Goal: Task Accomplishment & Management: Use online tool/utility

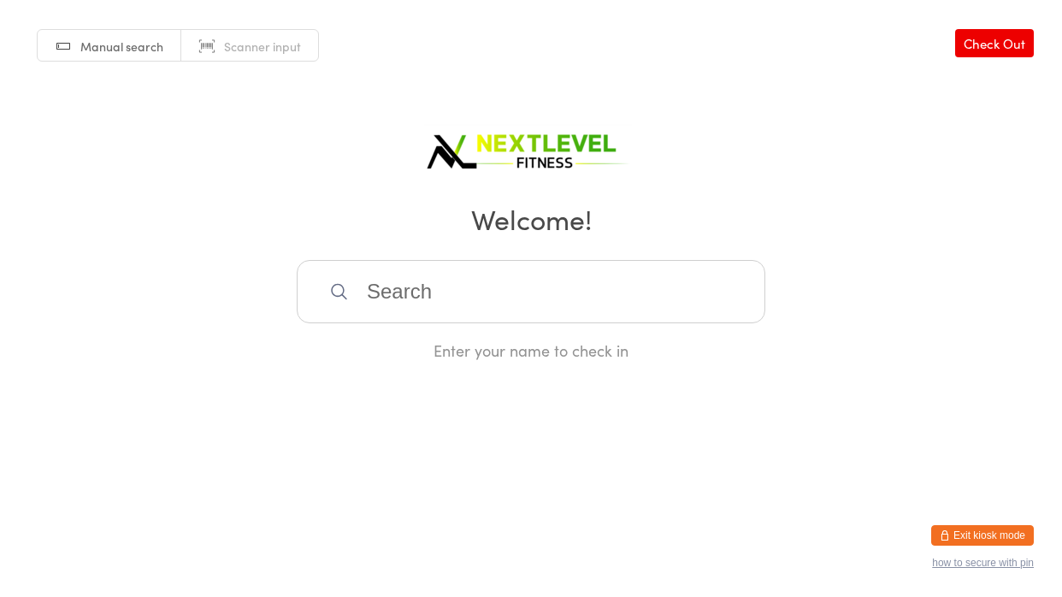
click at [433, 307] on input "search" at bounding box center [531, 291] width 468 height 63
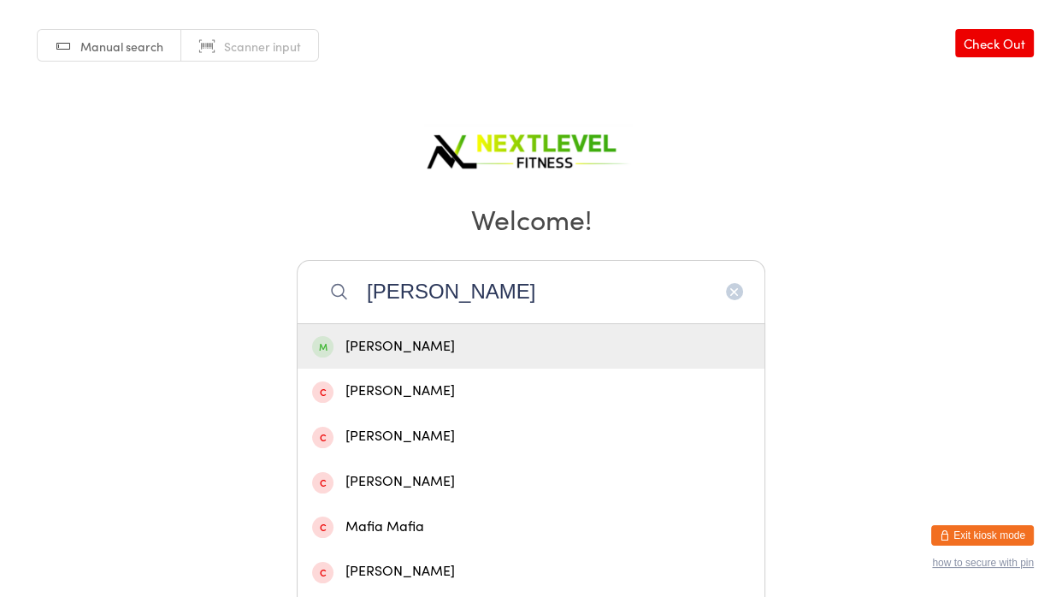
type input "[PERSON_NAME]"
click at [413, 345] on div "[PERSON_NAME]" at bounding box center [531, 346] width 438 height 23
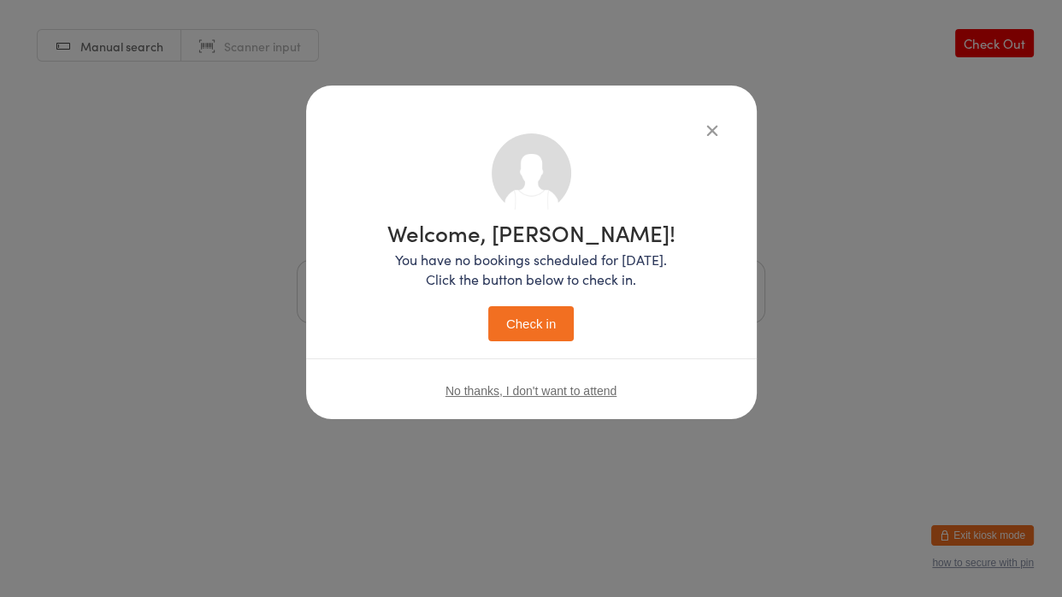
click at [542, 325] on button "Check in" at bounding box center [530, 323] width 85 height 35
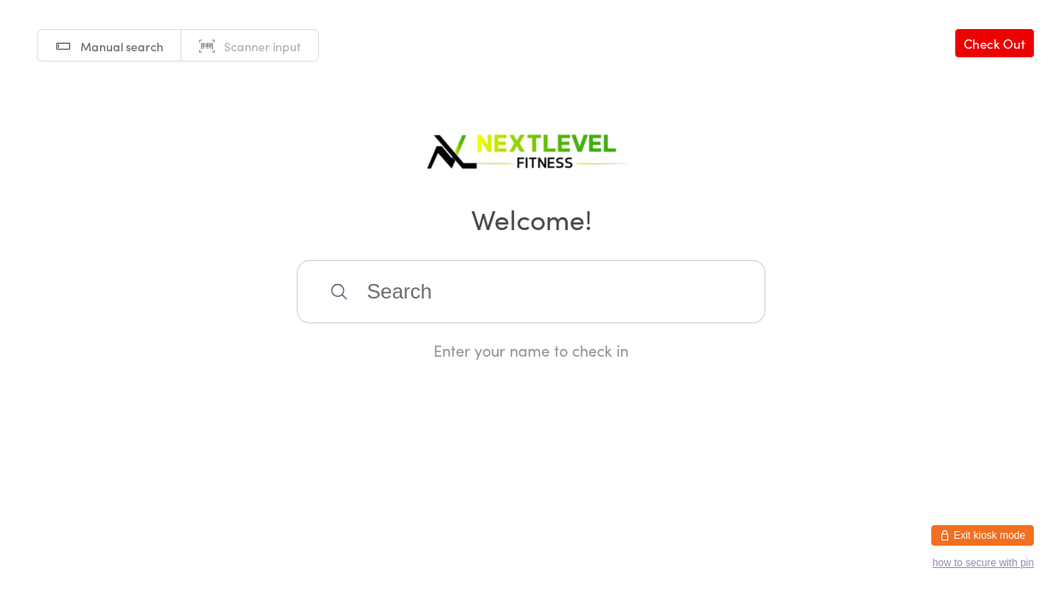
click at [480, 285] on input "search" at bounding box center [531, 291] width 468 height 63
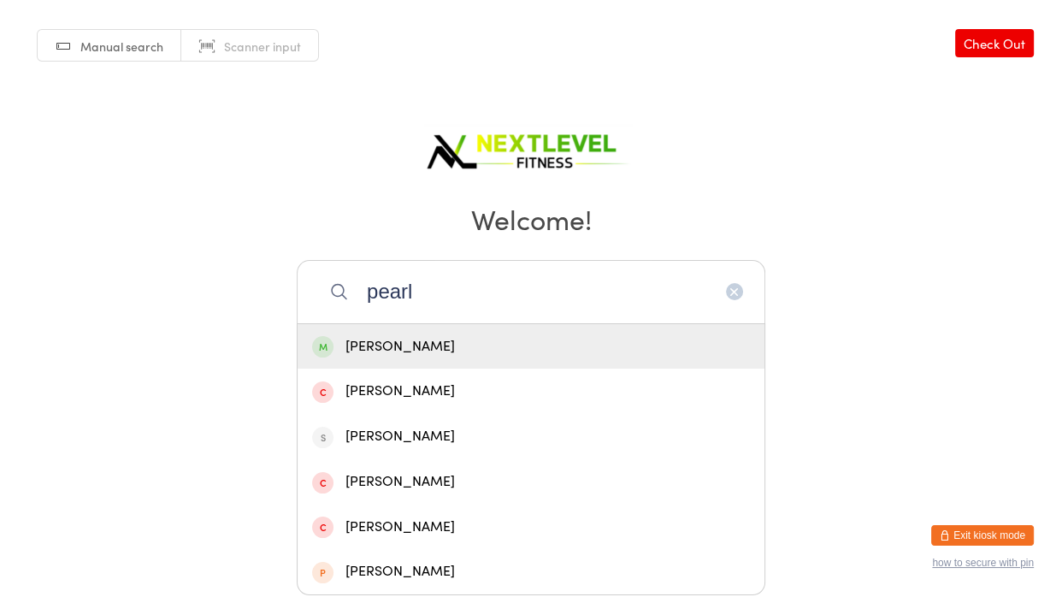
type input "pearl"
click at [480, 365] on div "[PERSON_NAME]" at bounding box center [530, 346] width 467 height 45
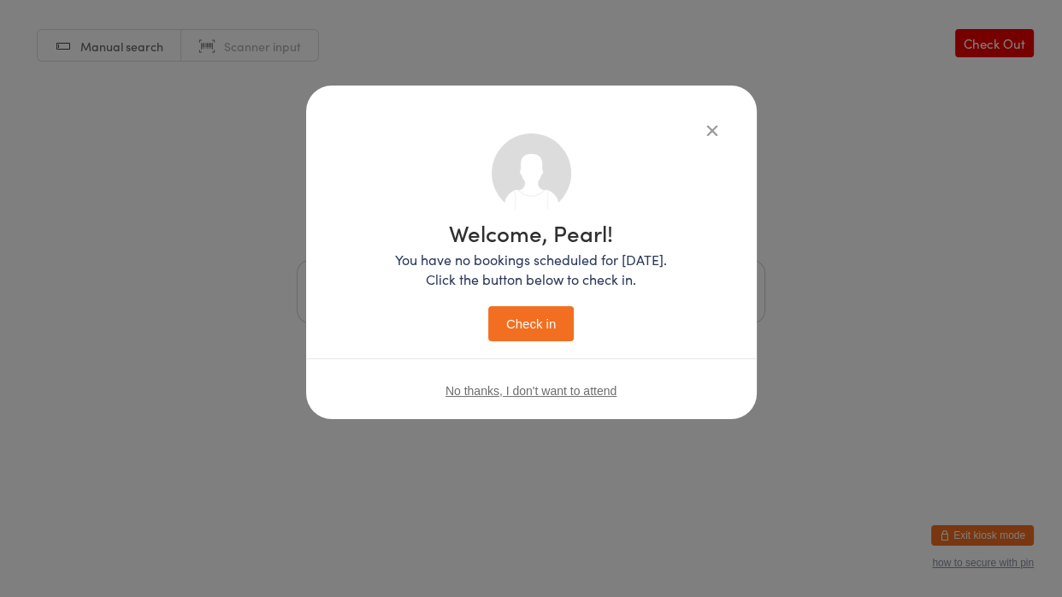
click at [552, 319] on button "Check in" at bounding box center [530, 323] width 85 height 35
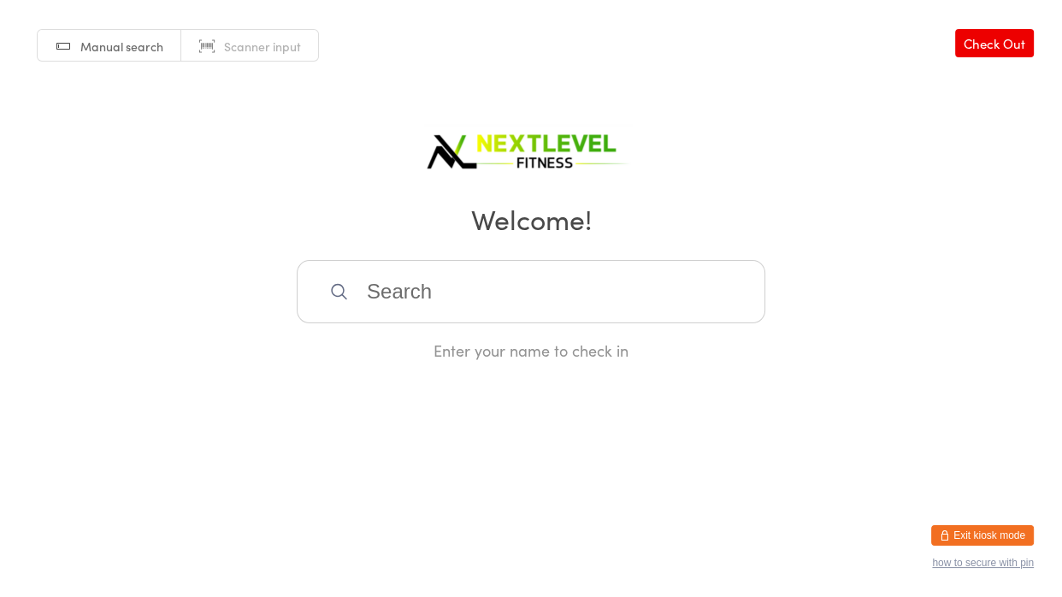
click at [477, 280] on input "search" at bounding box center [531, 291] width 468 height 63
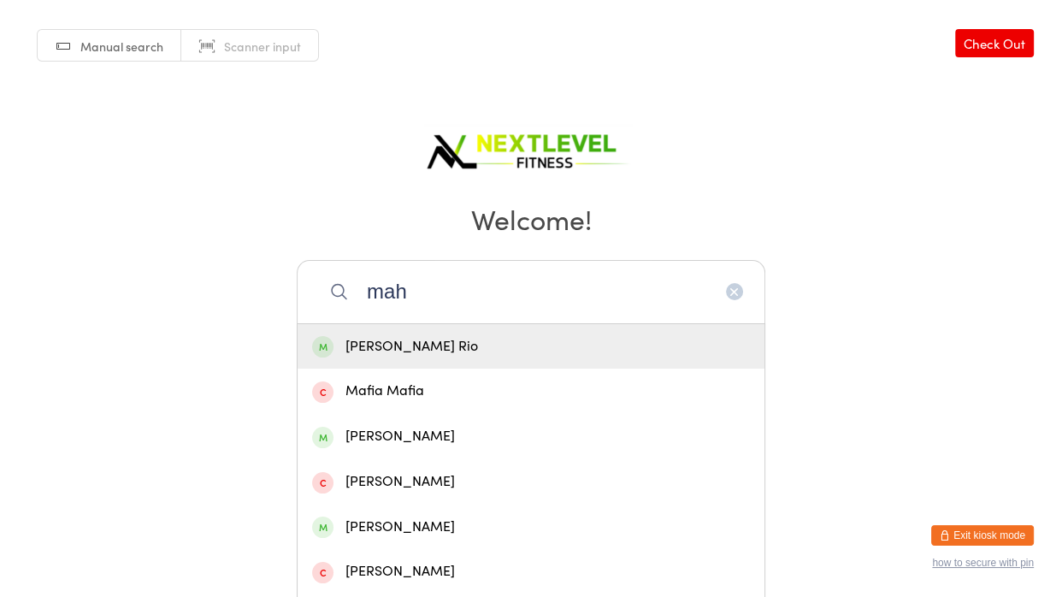
type input "mah"
click at [467, 343] on div "[PERSON_NAME] Rio" at bounding box center [531, 346] width 438 height 23
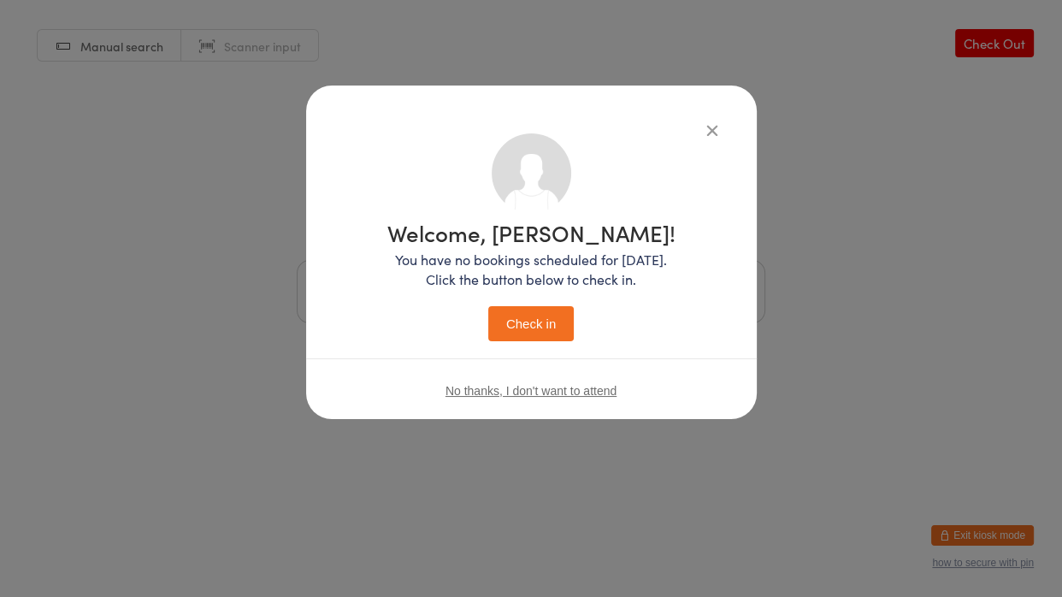
click at [557, 316] on button "Check in" at bounding box center [530, 323] width 85 height 35
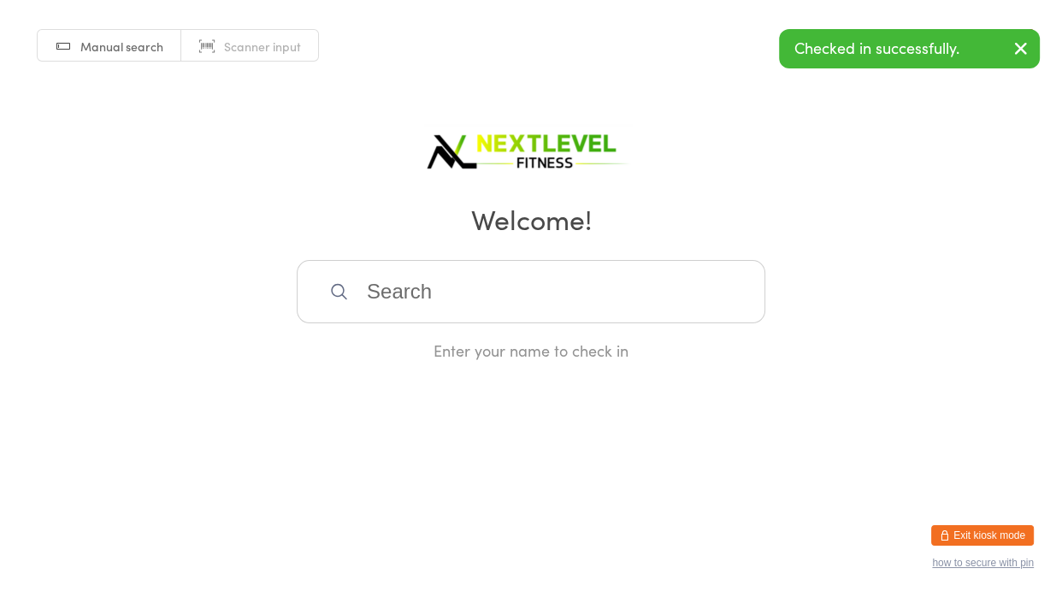
click at [557, 316] on input "search" at bounding box center [531, 291] width 468 height 63
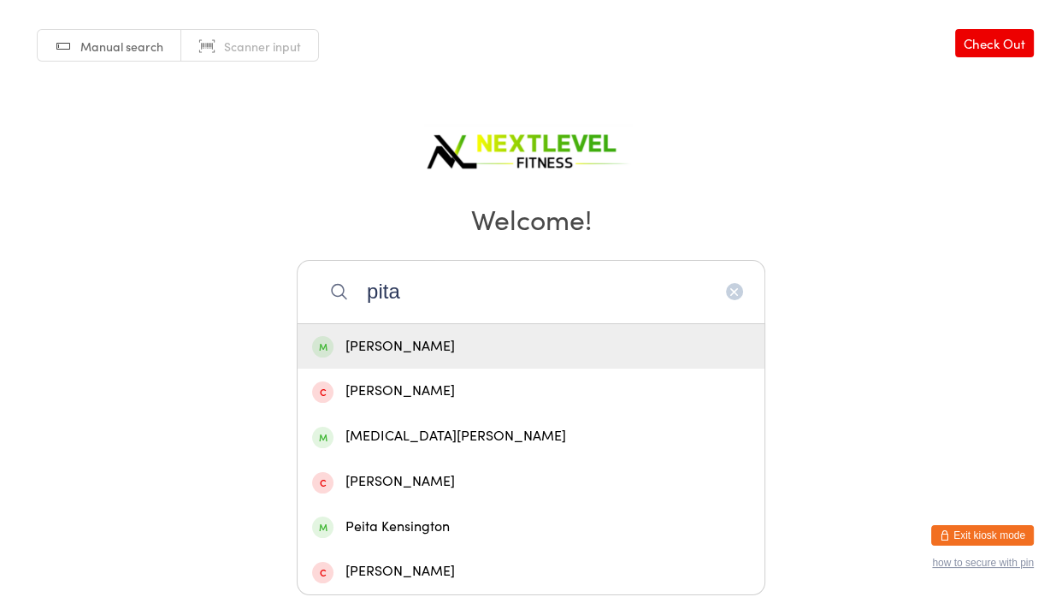
type input "pita"
click at [557, 339] on div "[PERSON_NAME]" at bounding box center [531, 346] width 438 height 23
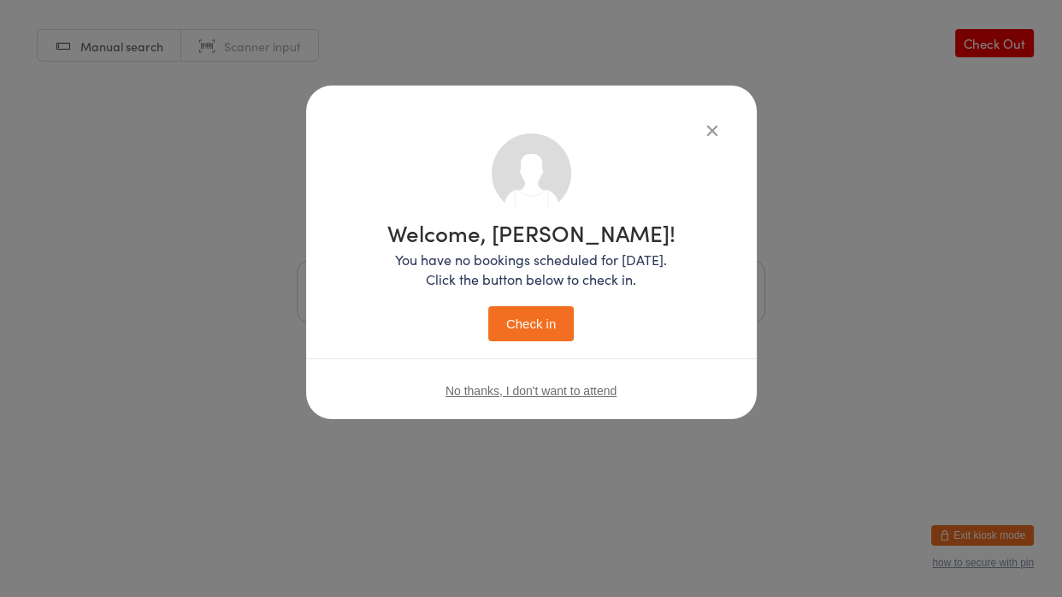
click at [557, 339] on button "Check in" at bounding box center [530, 323] width 85 height 35
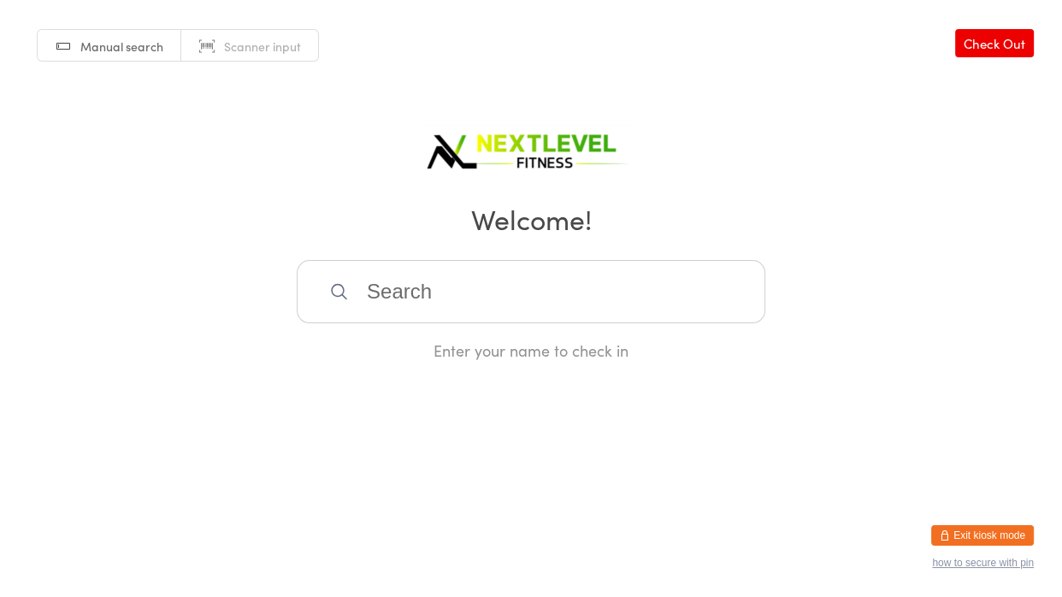
click at [474, 308] on input "search" at bounding box center [531, 291] width 468 height 63
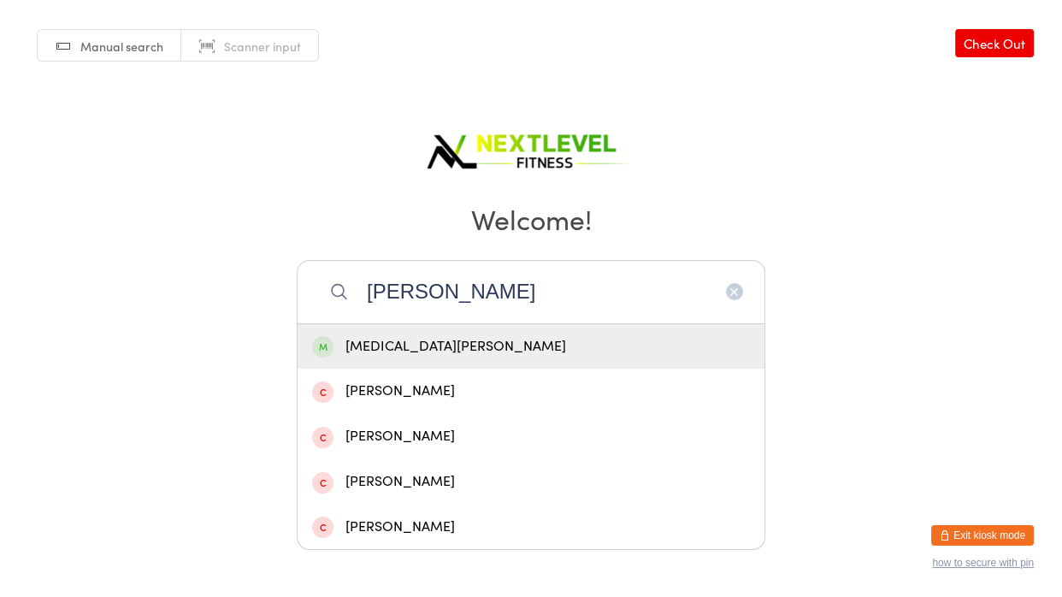
type input "[PERSON_NAME]"
click at [344, 353] on div "[MEDICAL_DATA][PERSON_NAME]" at bounding box center [531, 346] width 438 height 23
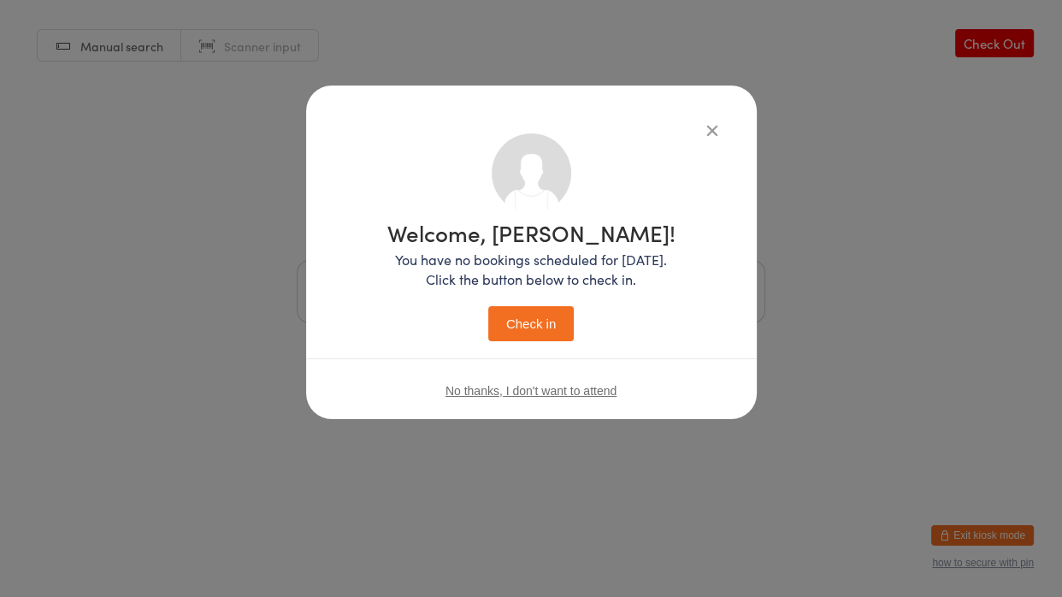
click at [510, 327] on button "Check in" at bounding box center [530, 323] width 85 height 35
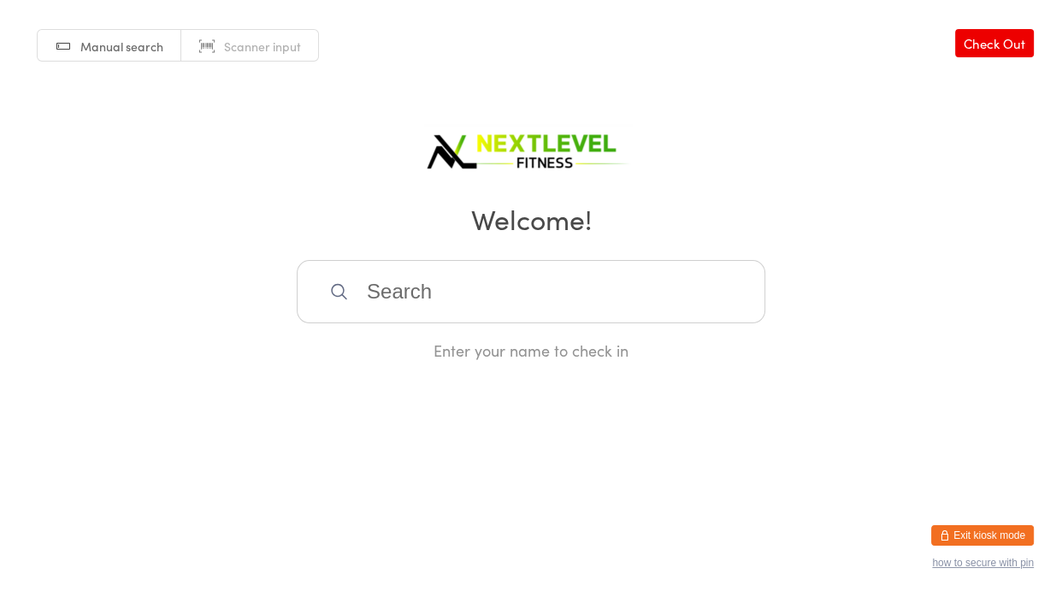
click at [508, 292] on input "search" at bounding box center [531, 291] width 468 height 63
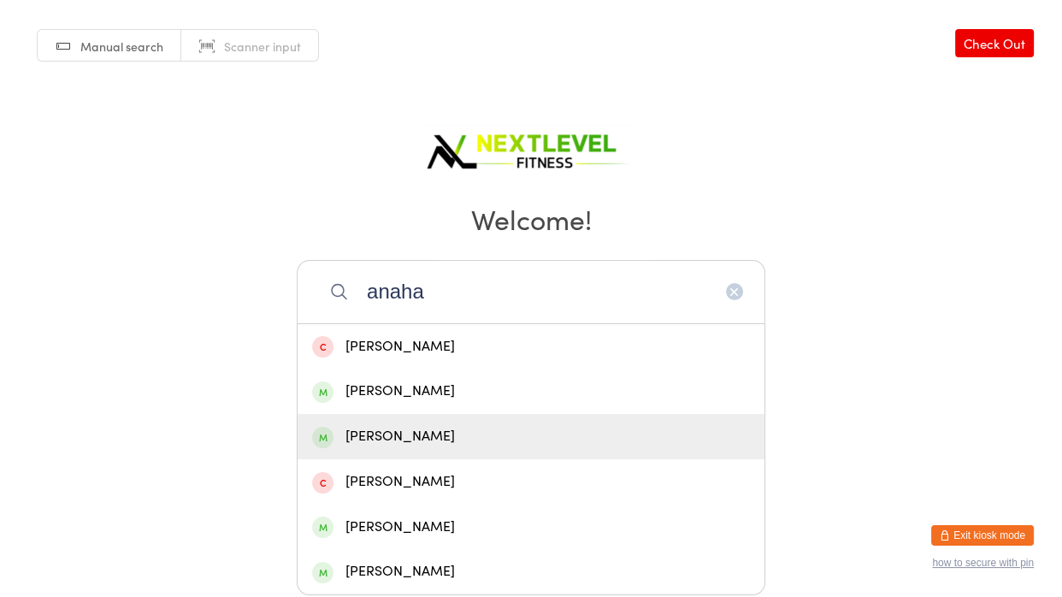
type input "anaha"
click at [445, 445] on div "[PERSON_NAME]" at bounding box center [531, 436] width 438 height 23
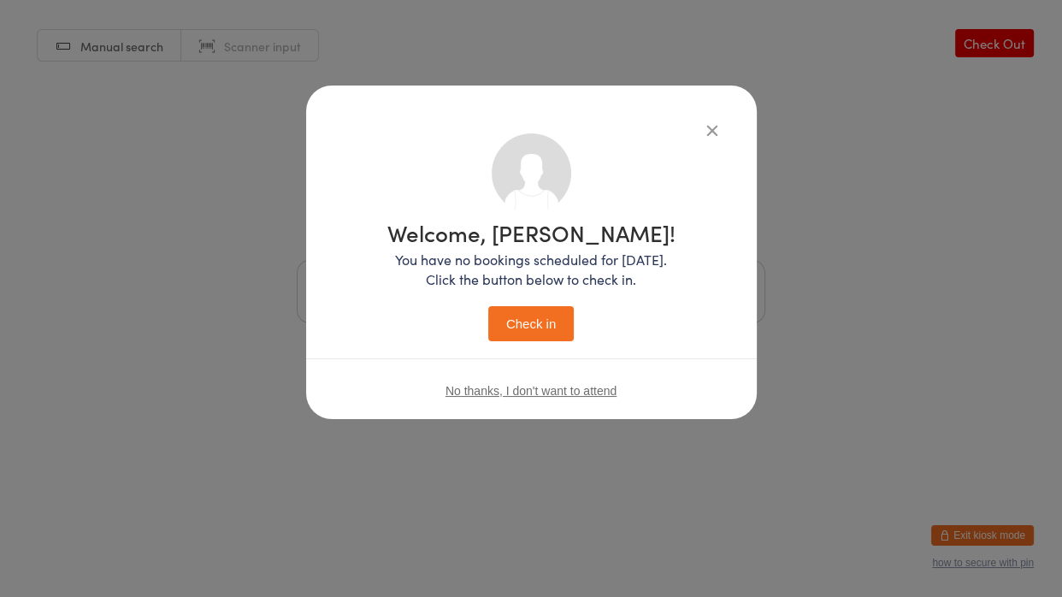
click at [542, 339] on button "Check in" at bounding box center [530, 323] width 85 height 35
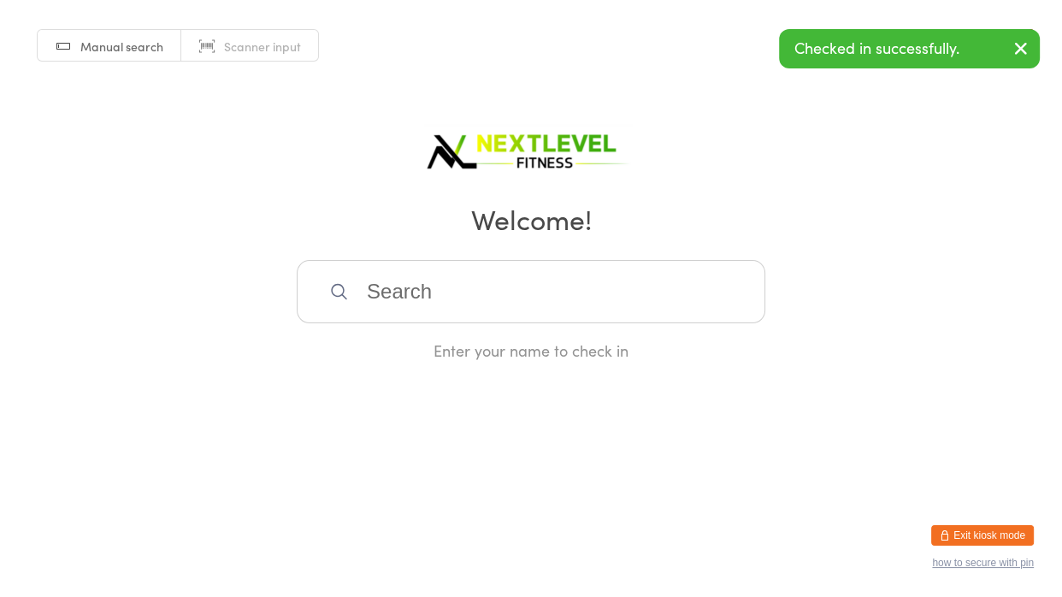
click at [529, 308] on input "search" at bounding box center [531, 291] width 468 height 63
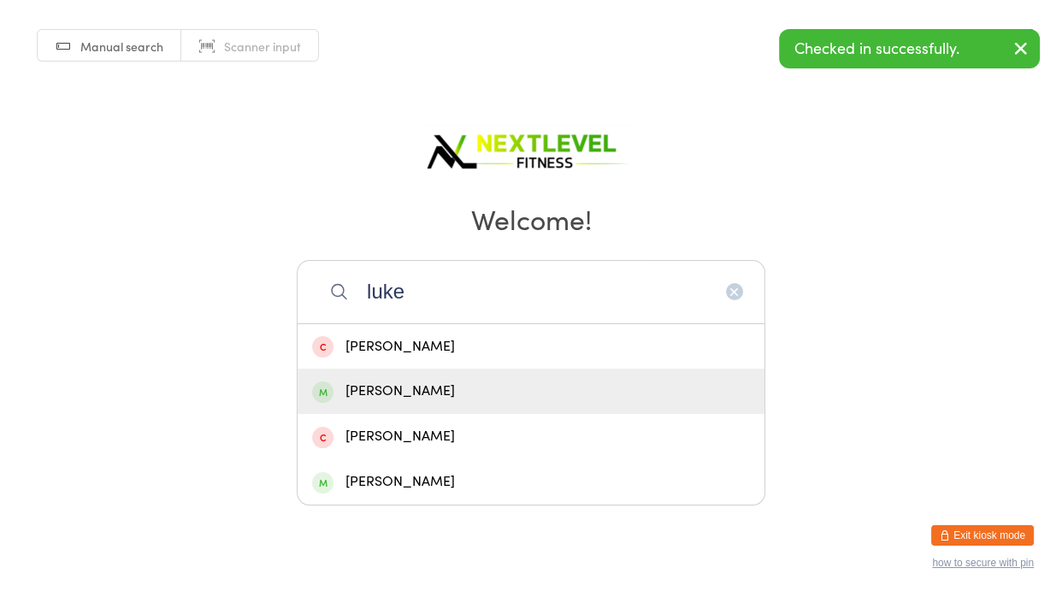
type input "luke"
click at [479, 396] on div "[PERSON_NAME]" at bounding box center [531, 391] width 438 height 23
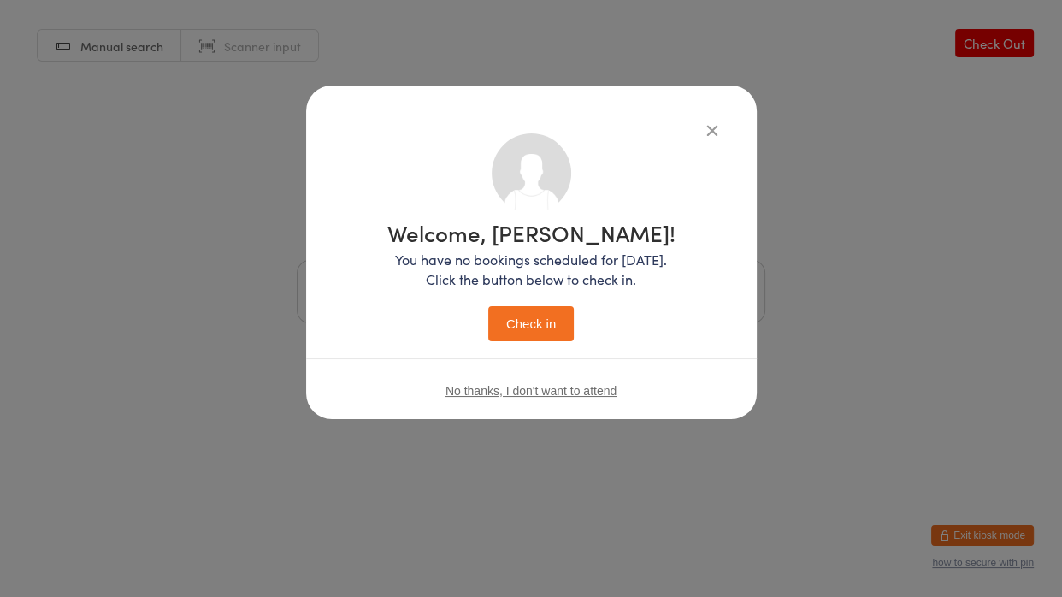
click at [545, 333] on button "Check in" at bounding box center [530, 323] width 85 height 35
